Goal: Navigation & Orientation: Find specific page/section

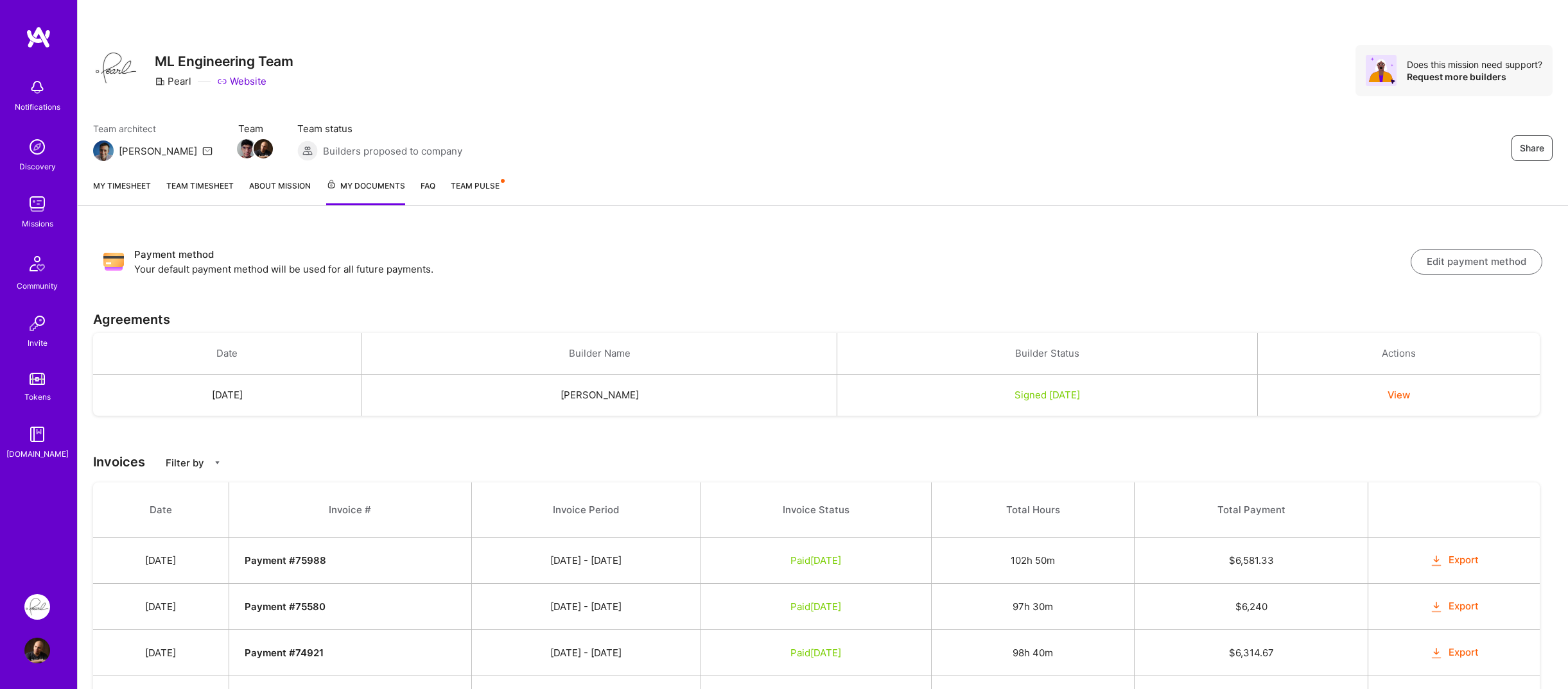
click at [473, 192] on link "Team Pulse" at bounding box center [477, 192] width 53 height 26
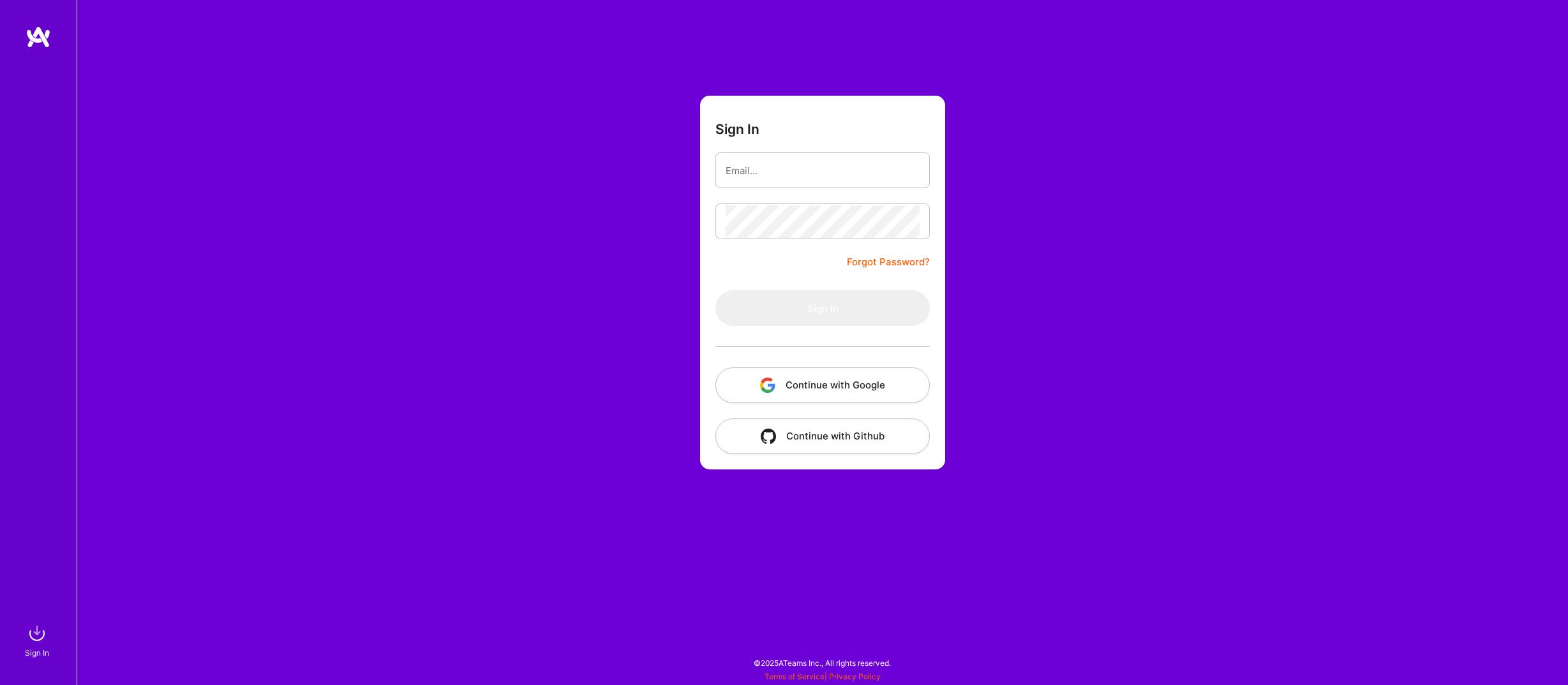
click at [816, 383] on button "Continue with Google" at bounding box center [822, 385] width 215 height 36
